Goal: Complete application form: Complete application form

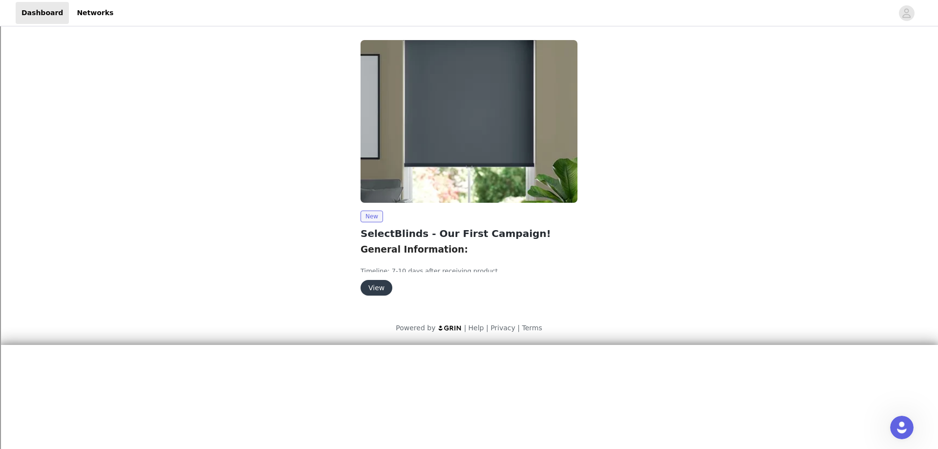
click at [375, 287] on button "View" at bounding box center [377, 288] width 32 height 16
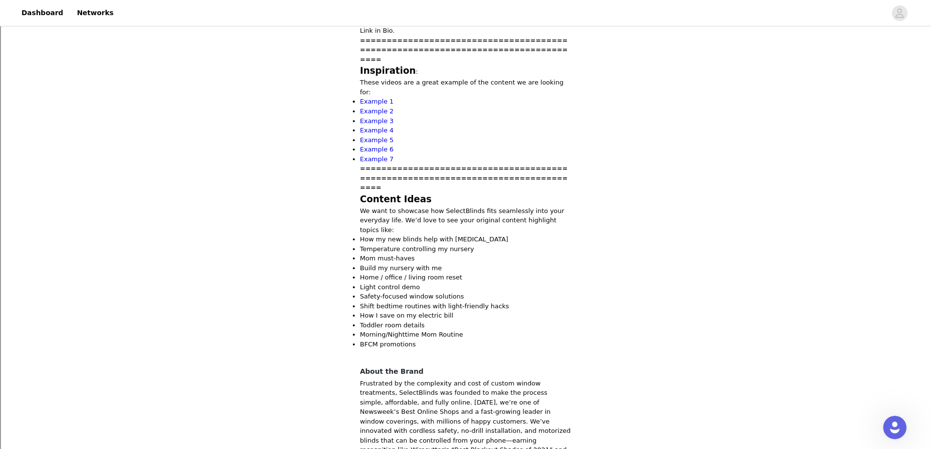
scroll to position [607, 0]
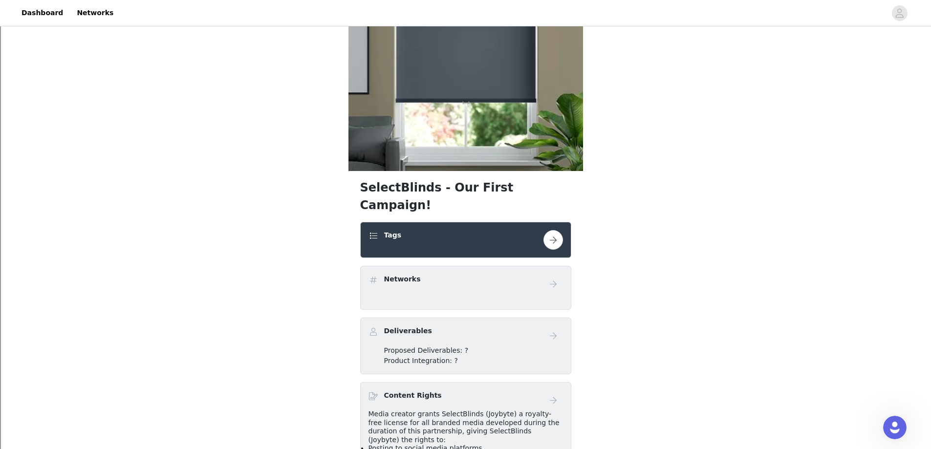
scroll to position [98, 0]
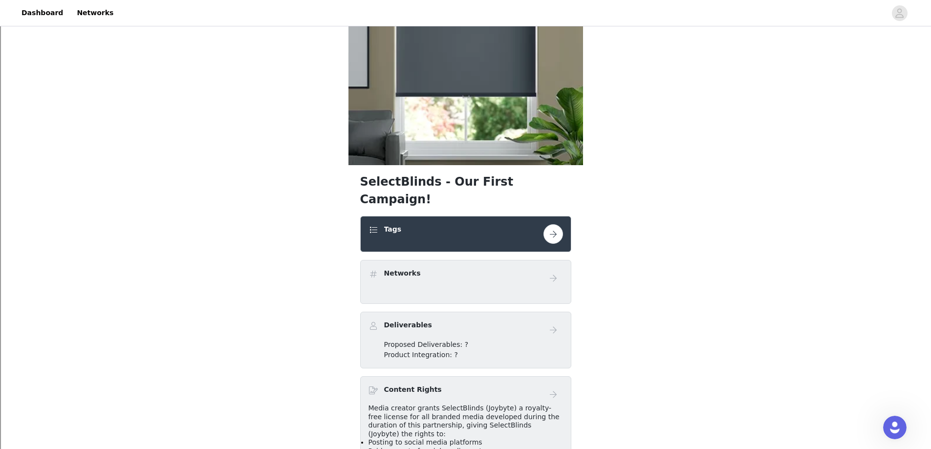
click at [554, 224] on button "button" at bounding box center [554, 234] width 20 height 20
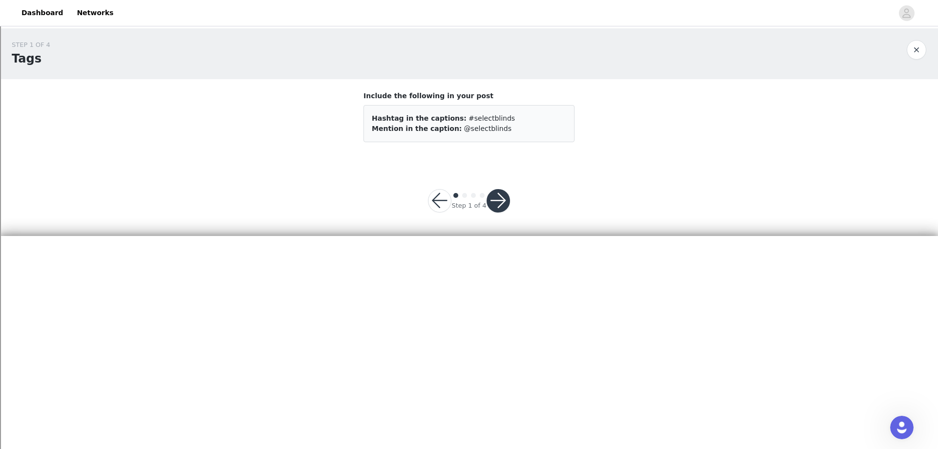
click at [501, 198] on button "button" at bounding box center [498, 200] width 23 height 23
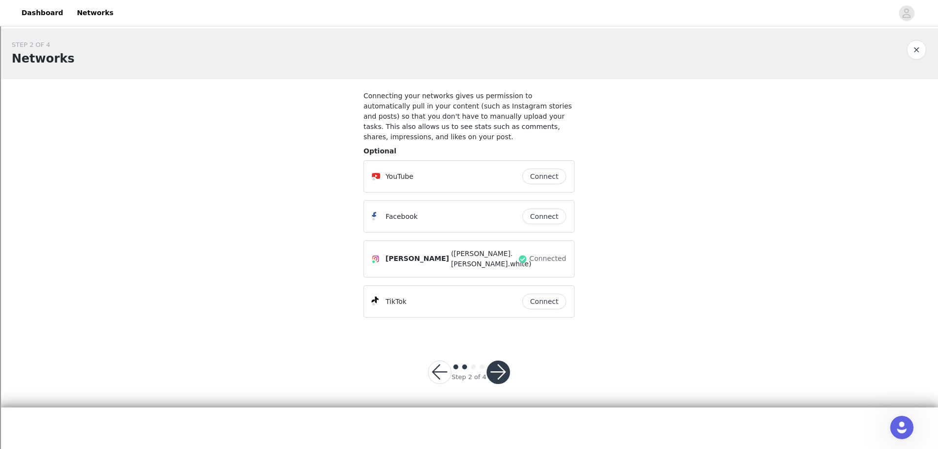
click at [502, 361] on button "button" at bounding box center [498, 372] width 23 height 23
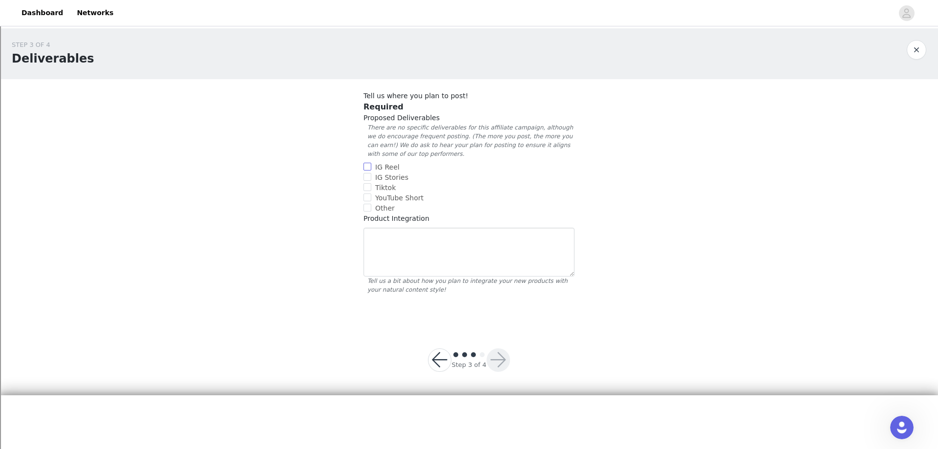
click at [381, 165] on span "IG Reel" at bounding box center [387, 167] width 32 height 8
click at [371, 165] on input "IG Reel" at bounding box center [368, 167] width 8 height 8
checkbox input "true"
click at [390, 178] on span "IG Stories" at bounding box center [391, 178] width 41 height 8
click at [371, 178] on input "IG Stories" at bounding box center [368, 177] width 8 height 8
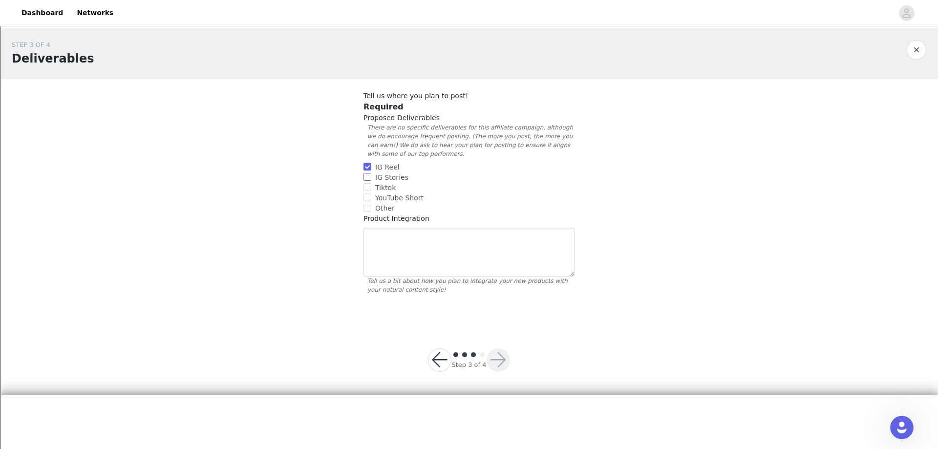
checkbox input "true"
click at [425, 248] on textarea at bounding box center [469, 252] width 211 height 49
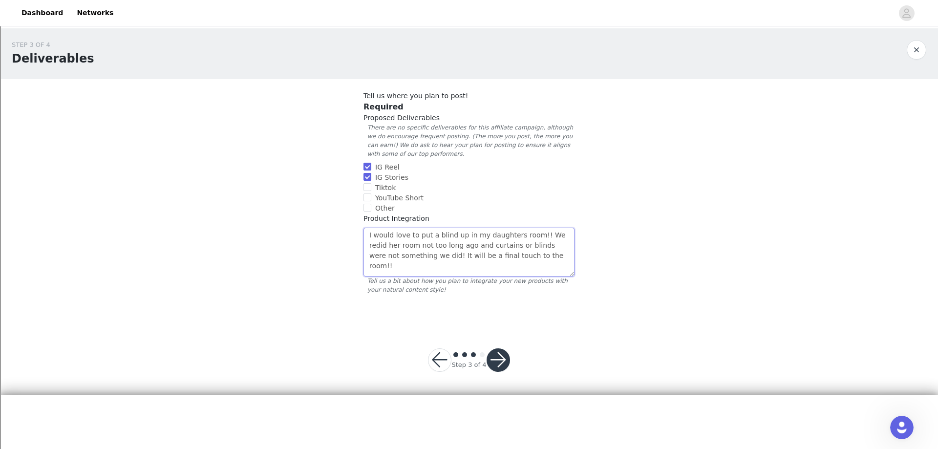
type textarea "I would love to put a blind up in my daughters room!! We redid her room not too…"
click at [500, 364] on button "button" at bounding box center [498, 359] width 23 height 23
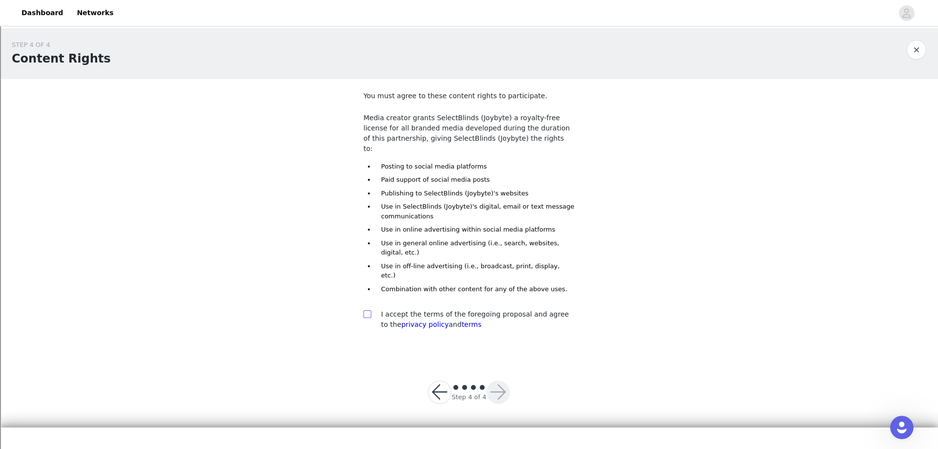
click at [370, 310] on span at bounding box center [368, 314] width 8 height 8
click at [370, 310] on input "checkbox" at bounding box center [367, 313] width 7 height 7
checkbox input "true"
click at [504, 381] on button "button" at bounding box center [498, 392] width 23 height 23
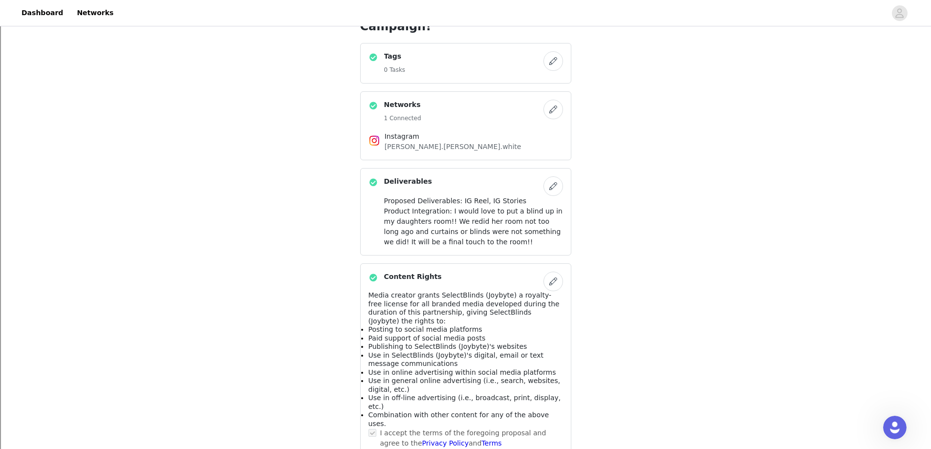
scroll to position [334, 0]
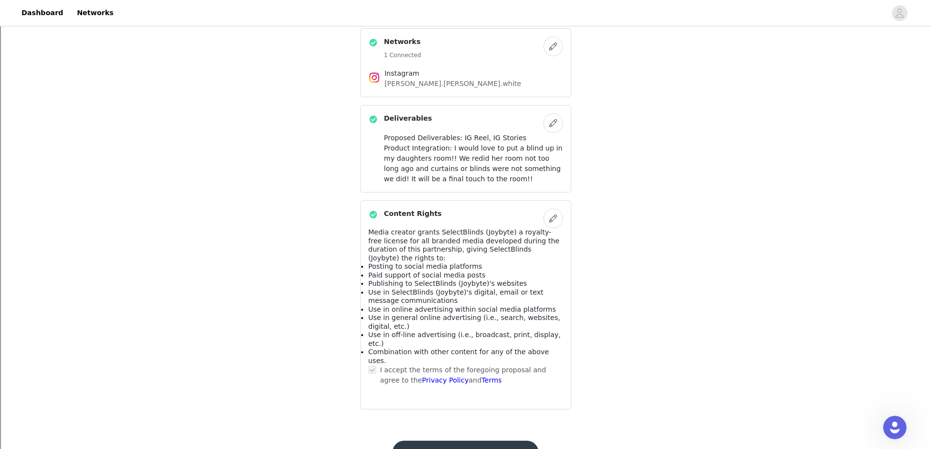
click at [457, 441] on button "Submit Proposal" at bounding box center [465, 452] width 146 height 23
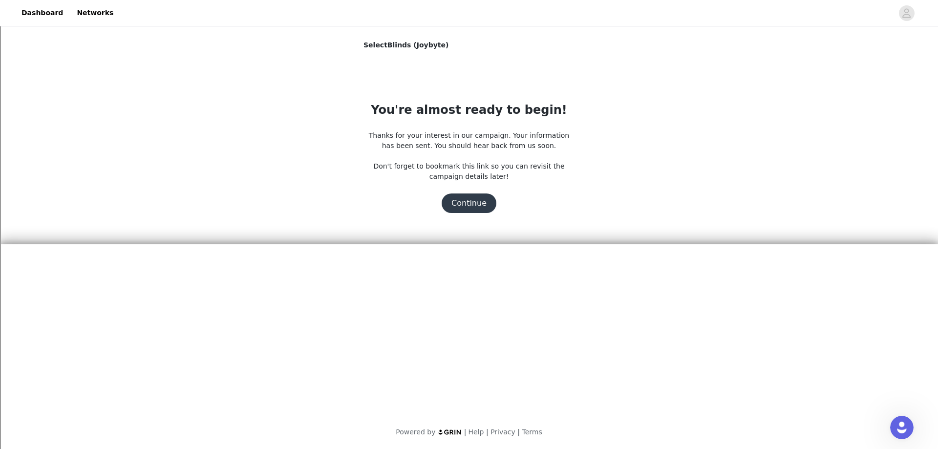
click at [470, 203] on button "Continue" at bounding box center [469, 204] width 55 height 20
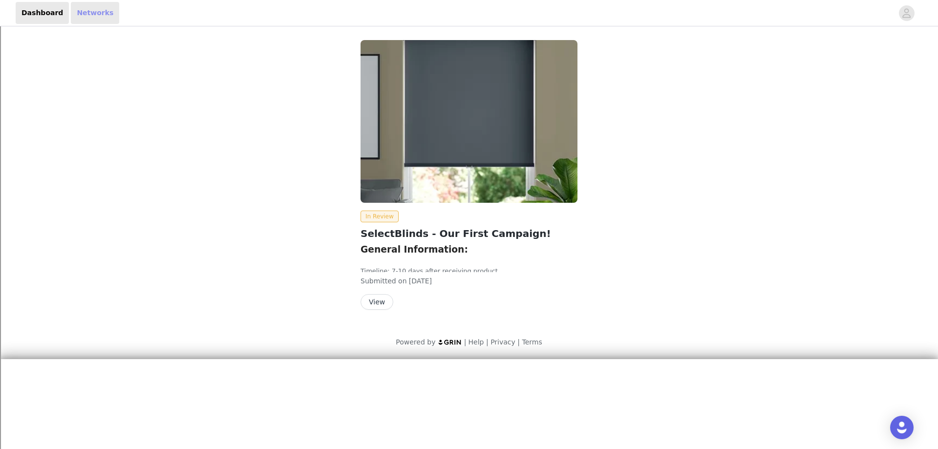
click at [73, 14] on link "Networks" at bounding box center [95, 13] width 48 height 22
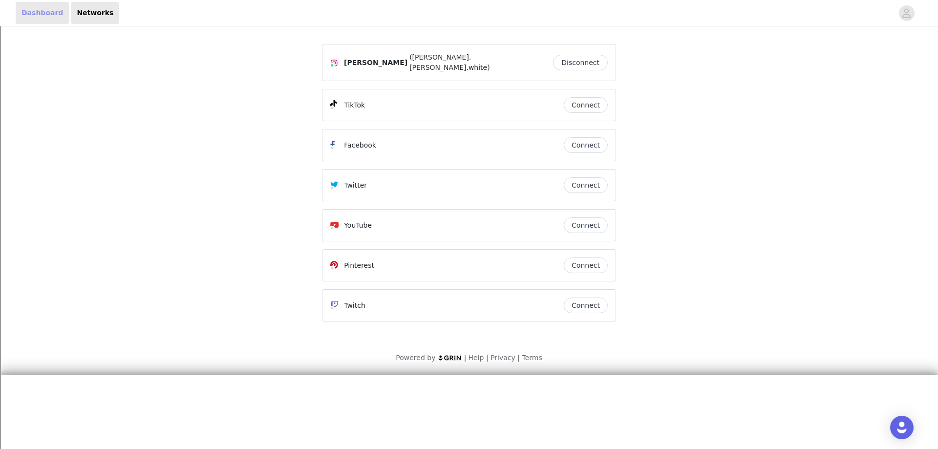
click at [36, 15] on link "Dashboard" at bounding box center [42, 13] width 53 height 22
